Goal: Entertainment & Leisure: Browse casually

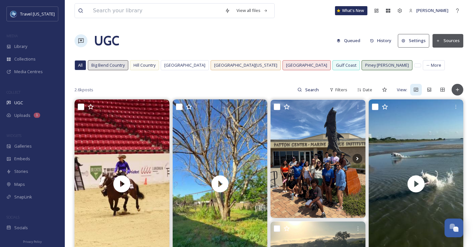
click at [77, 64] on div "All" at bounding box center [80, 65] width 11 height 9
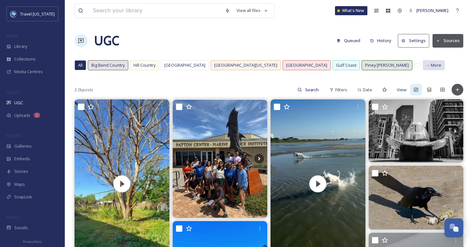
click at [431, 64] on span "More" at bounding box center [436, 65] width 10 height 6
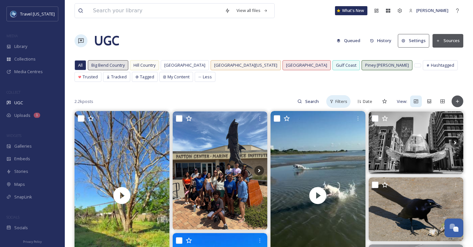
click at [344, 104] on span "Filters" at bounding box center [341, 102] width 12 height 6
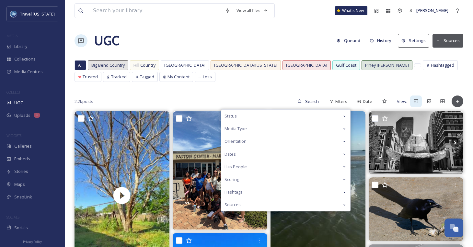
click at [275, 128] on div "Media Type" at bounding box center [285, 129] width 129 height 13
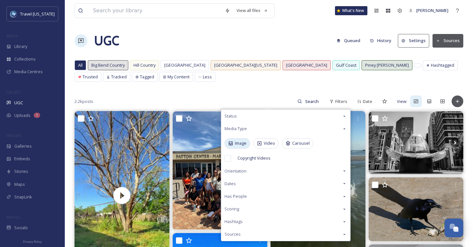
click at [239, 146] on span "Image" at bounding box center [241, 143] width 12 height 6
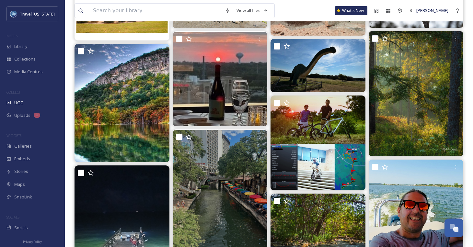
scroll to position [146, 0]
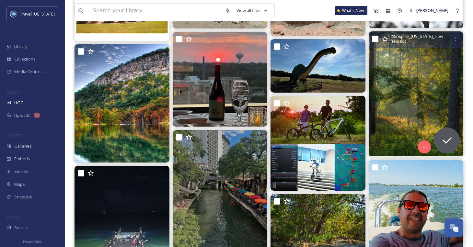
click at [415, 70] on img at bounding box center [416, 93] width 95 height 125
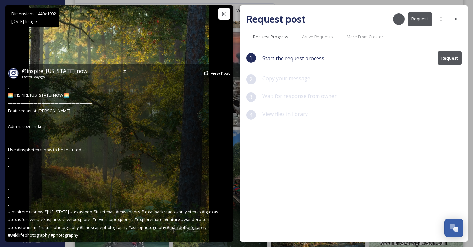
scroll to position [147, 0]
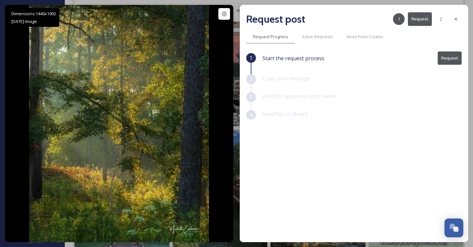
drag, startPoint x: 455, startPoint y: 17, endPoint x: 428, endPoint y: 29, distance: 29.0
click at [455, 17] on icon at bounding box center [455, 19] width 5 height 5
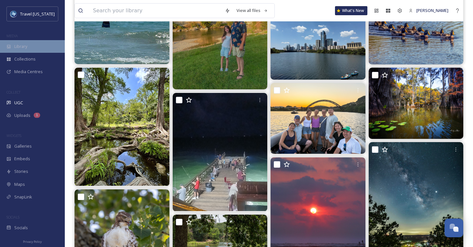
scroll to position [544, 0]
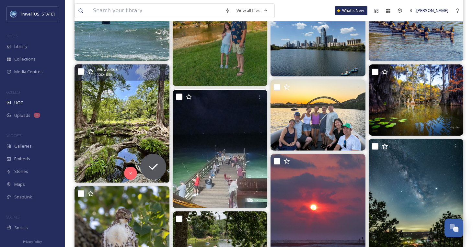
click at [142, 102] on img at bounding box center [122, 123] width 95 height 119
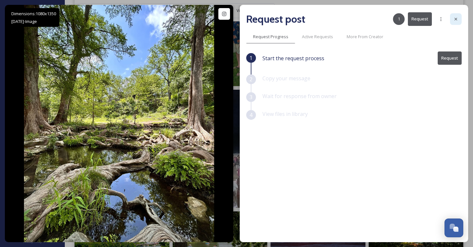
click at [455, 18] on icon at bounding box center [455, 19] width 5 height 5
